Goal: Task Accomplishment & Management: Use online tool/utility

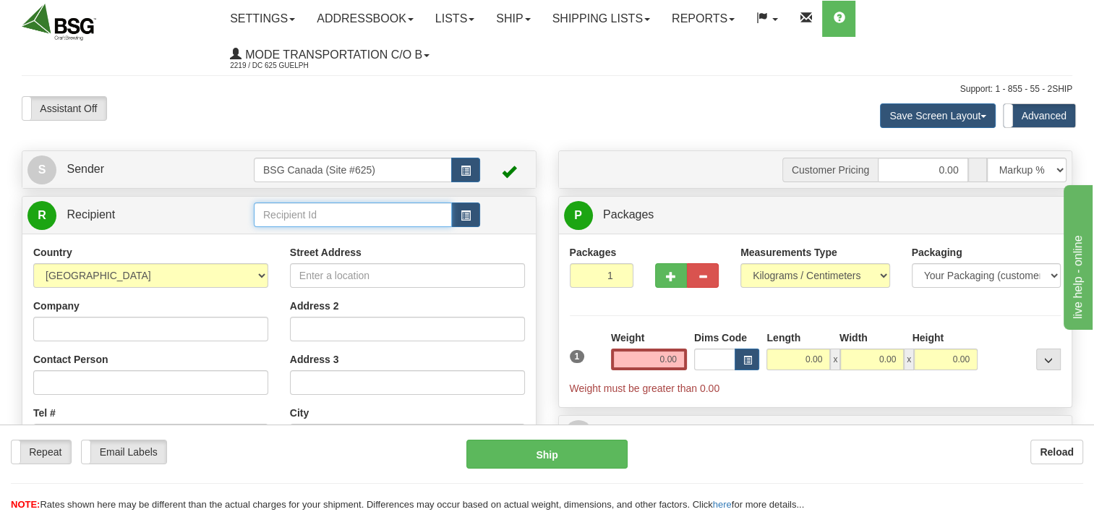
click at [356, 208] on input "text" at bounding box center [353, 215] width 198 height 25
click at [349, 260] on div "THE GRIZZLY PAW" at bounding box center [349, 258] width 184 height 16
type input "THE GRIZZLY PAW"
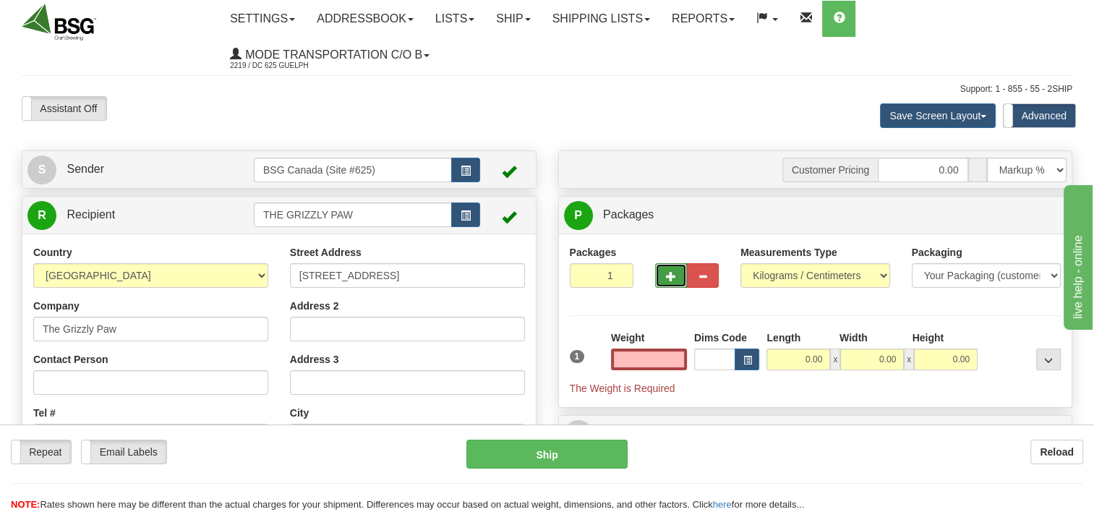
type input "0.00"
click at [664, 278] on button "button" at bounding box center [671, 275] width 32 height 25
click at [666, 281] on span "button" at bounding box center [671, 276] width 10 height 9
type input "4"
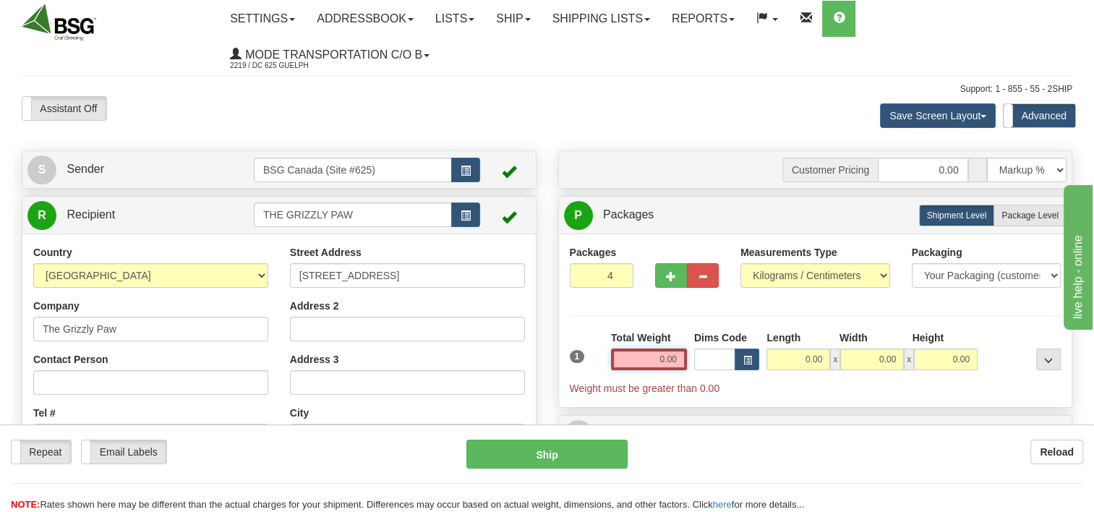
drag, startPoint x: 641, startPoint y: 362, endPoint x: 721, endPoint y: 356, distance: 80.5
click at [717, 354] on div "1 Total Weight 0.00 Dims Code x" at bounding box center [815, 363] width 499 height 65
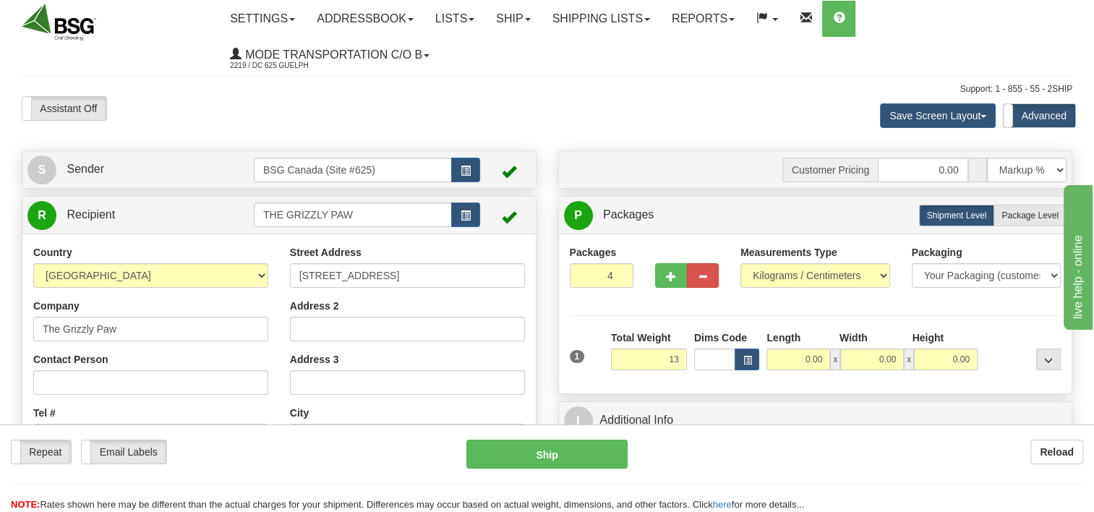
type input "13.00"
click at [812, 304] on div "Packages 4 1 Measurements Type" at bounding box center [816, 313] width 492 height 137
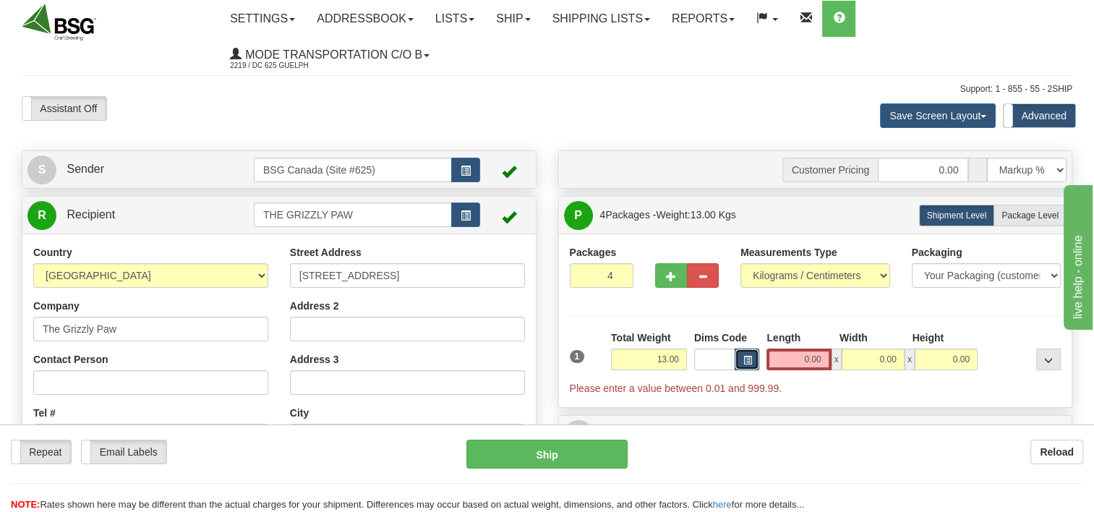
click at [751, 358] on span "button" at bounding box center [747, 361] width 9 height 8
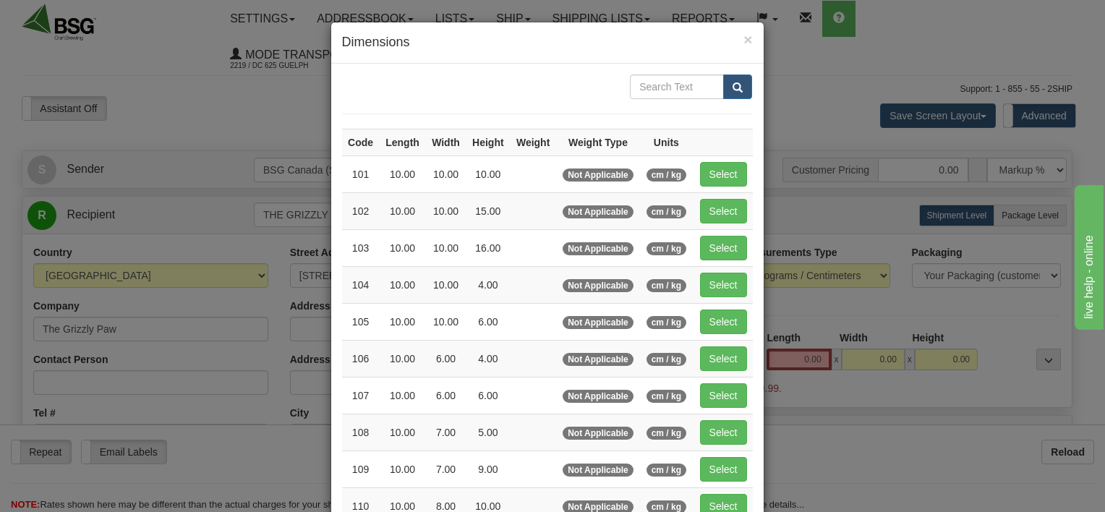
drag, startPoint x: 736, startPoint y: 38, endPoint x: 845, endPoint y: 55, distance: 111.3
click at [736, 38] on h4 "Dimensions" at bounding box center [547, 42] width 411 height 19
click at [743, 33] on span "×" at bounding box center [747, 39] width 9 height 17
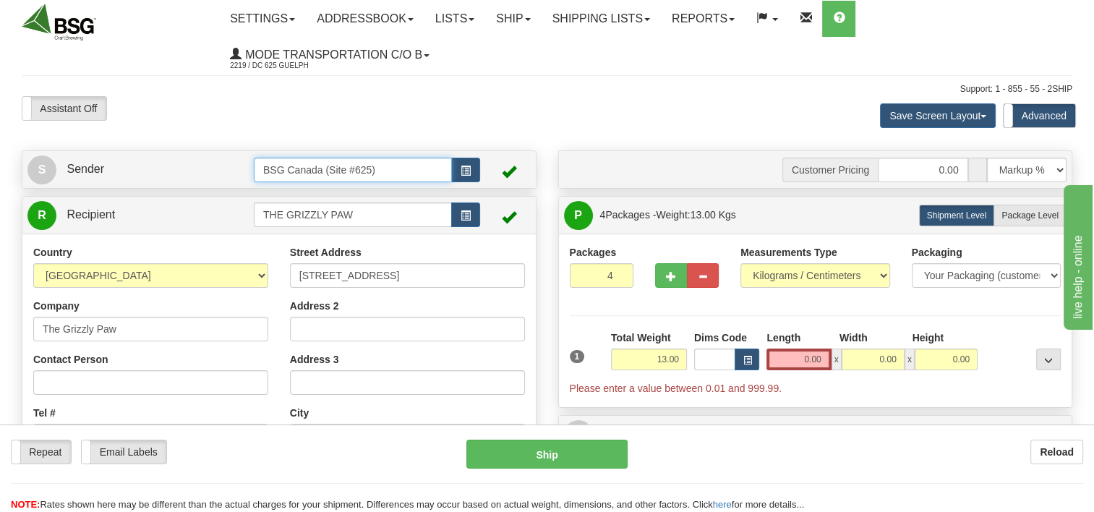
drag, startPoint x: 209, startPoint y: 206, endPoint x: 85, endPoint y: 220, distance: 125.2
click at [92, 222] on div "S Sender BSG Canada (Site #625)" at bounding box center [279, 446] width 537 height 593
click at [276, 195] on div "BSG AIRDRIE - 624" at bounding box center [349, 193] width 184 height 16
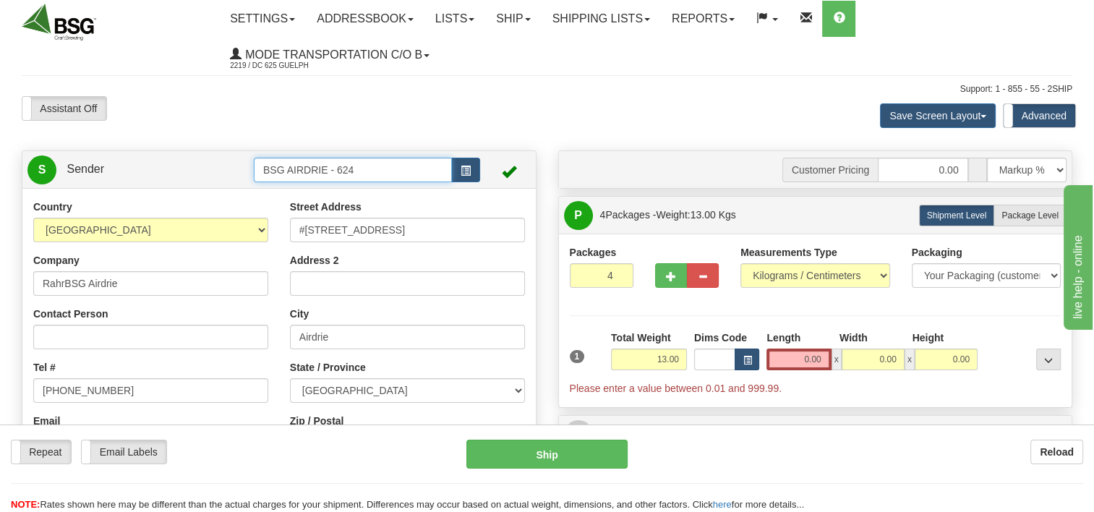
type input "BSG AIRDRIE - 624"
click at [743, 357] on span "button" at bounding box center [747, 361] width 9 height 8
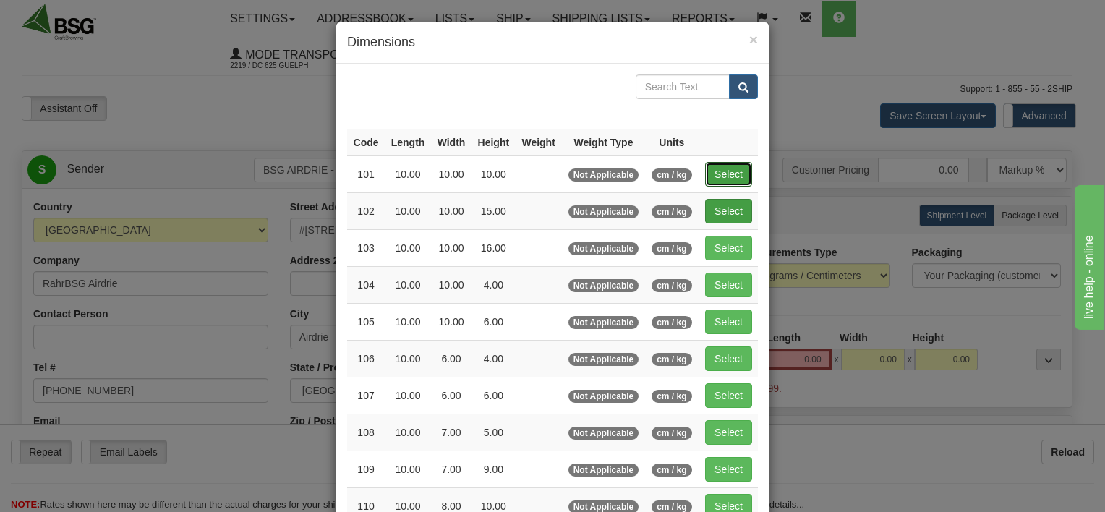
click at [717, 170] on button "Select" at bounding box center [728, 174] width 47 height 25
type input "101"
type input "10.00"
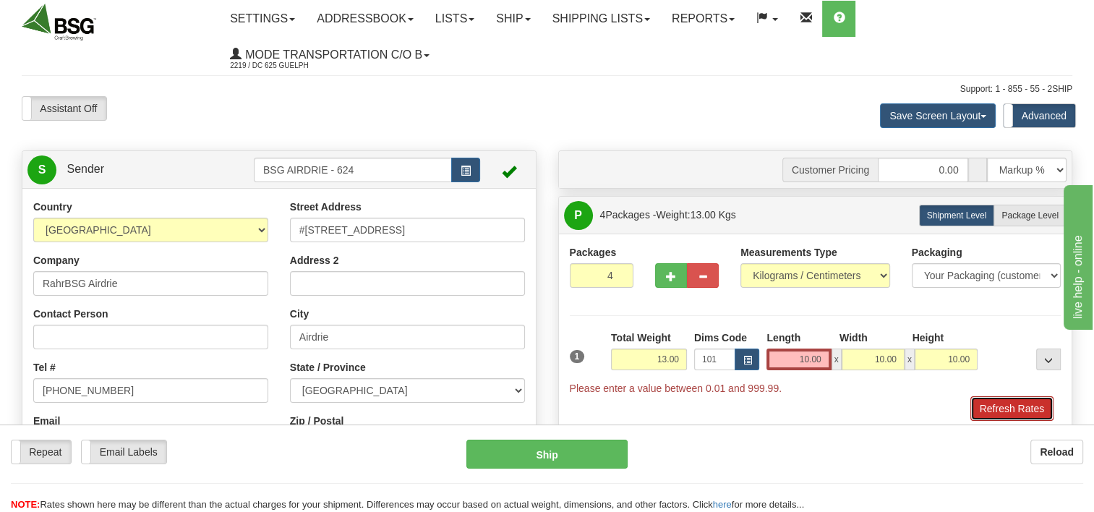
click at [1002, 401] on button "Refresh Rates" at bounding box center [1012, 408] width 83 height 25
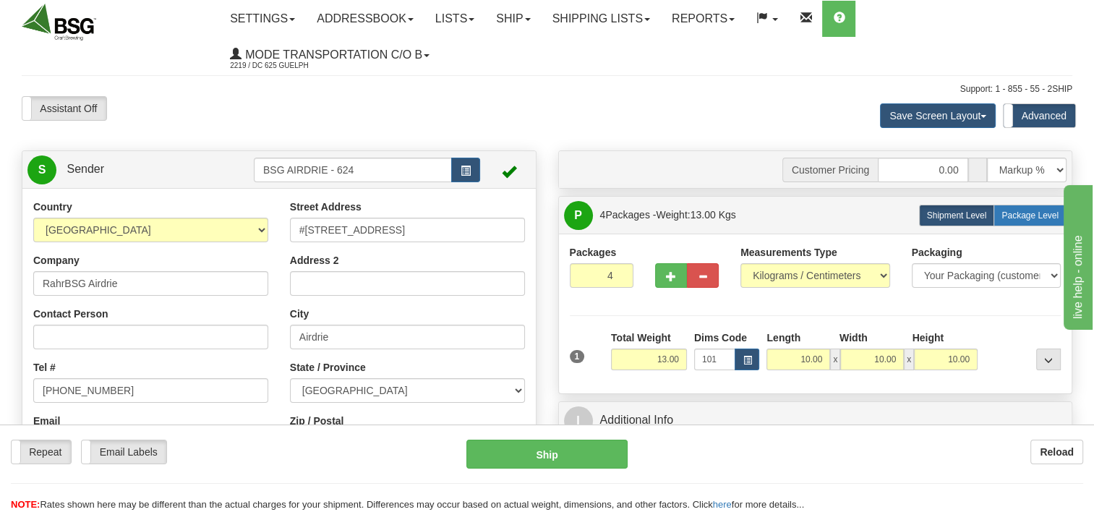
click at [1018, 211] on span "Package Level" at bounding box center [1030, 215] width 57 height 10
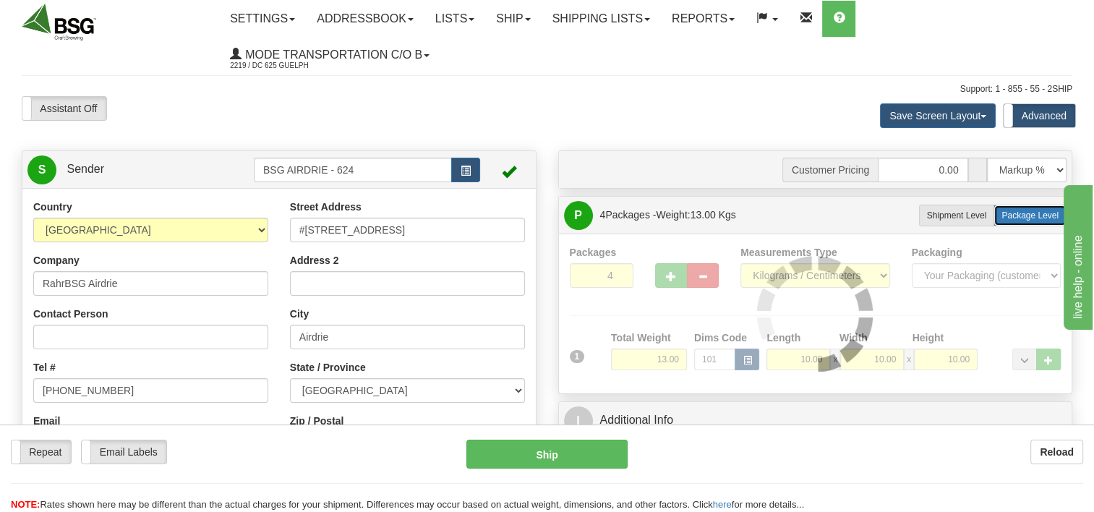
radio input "true"
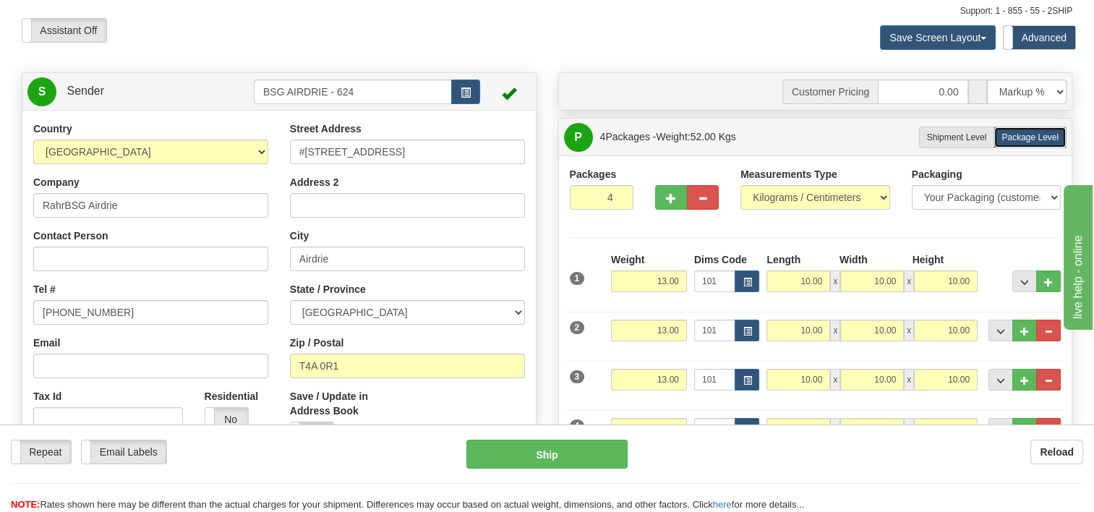
scroll to position [72, 0]
